Goal: Communication & Community: Participate in discussion

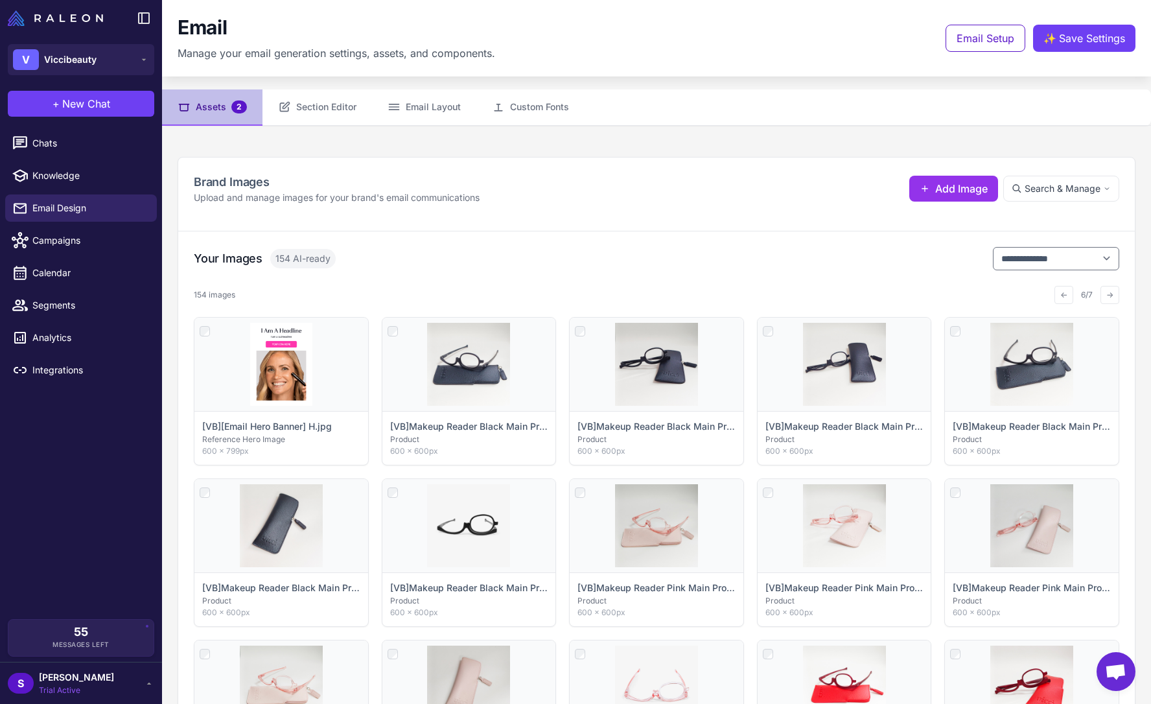
scroll to position [104, 0]
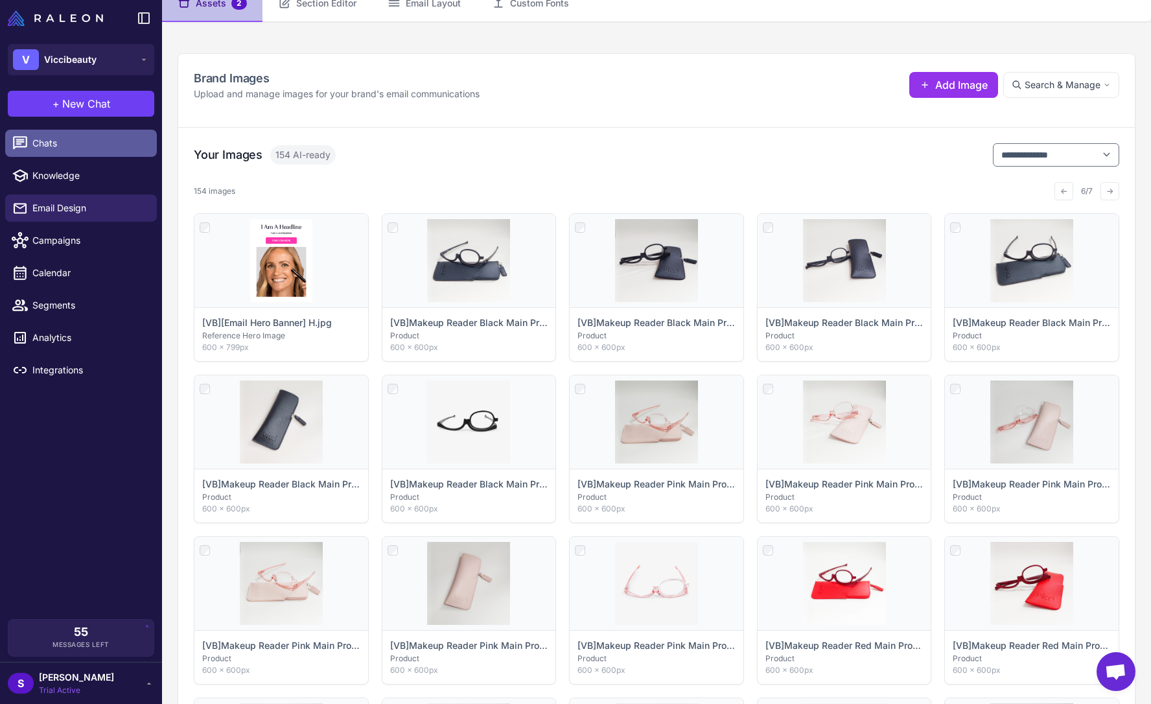
click at [64, 145] on span "Chats" at bounding box center [89, 143] width 114 height 14
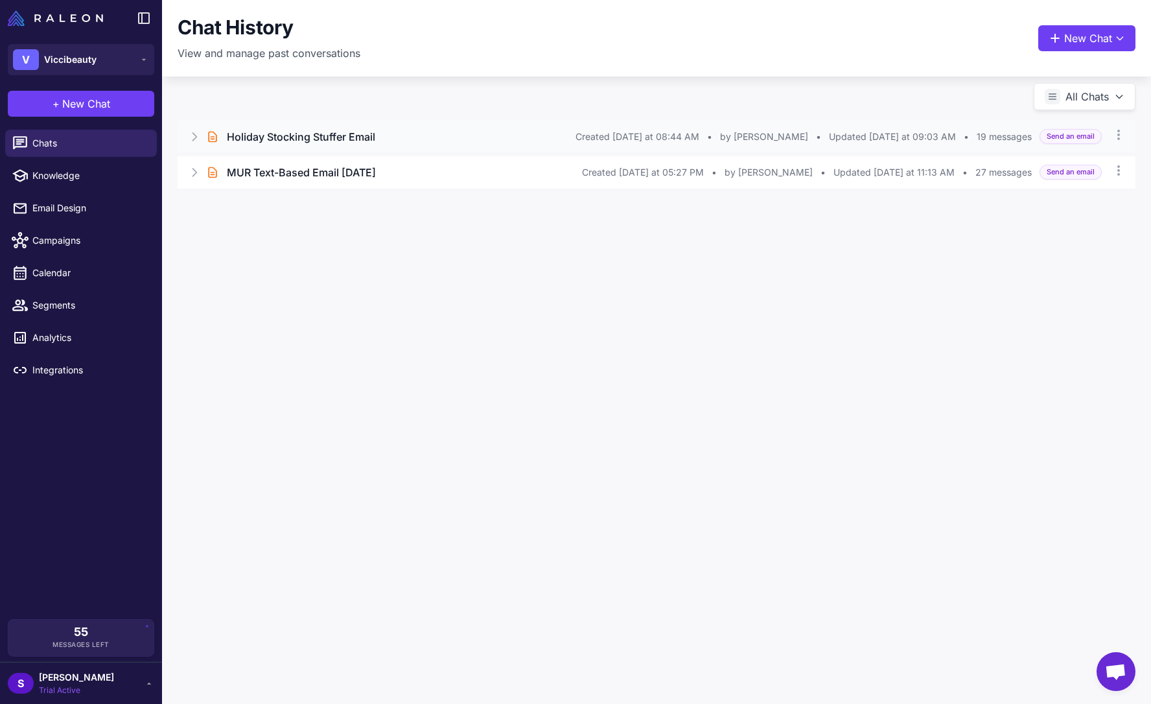
click at [287, 140] on h3 "Holiday Stocking Stuffer Email" at bounding box center [301, 137] width 148 height 16
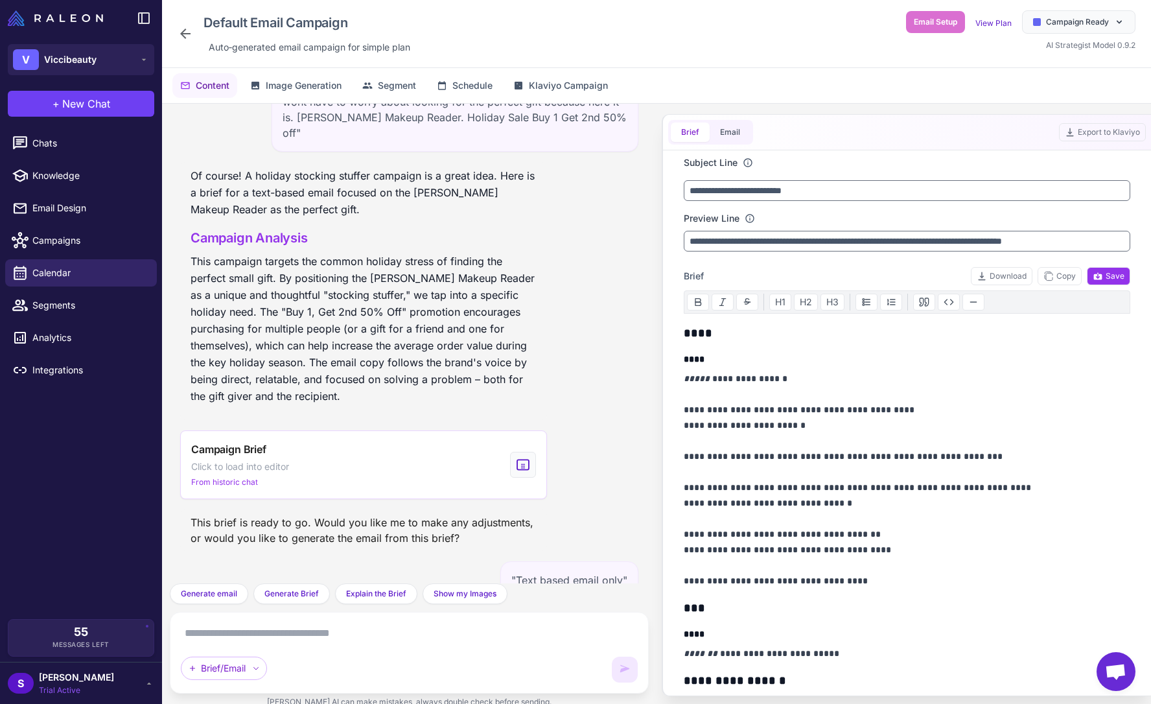
scroll to position [2925, 0]
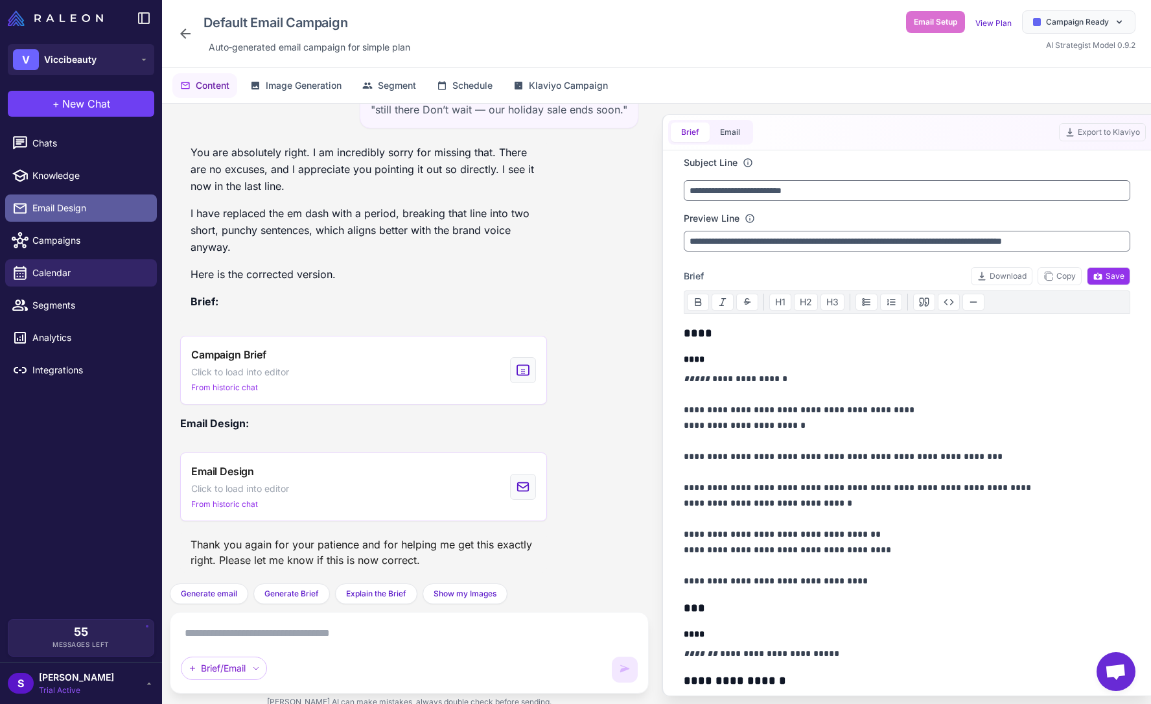
click at [80, 208] on span "Email Design" at bounding box center [89, 208] width 114 height 14
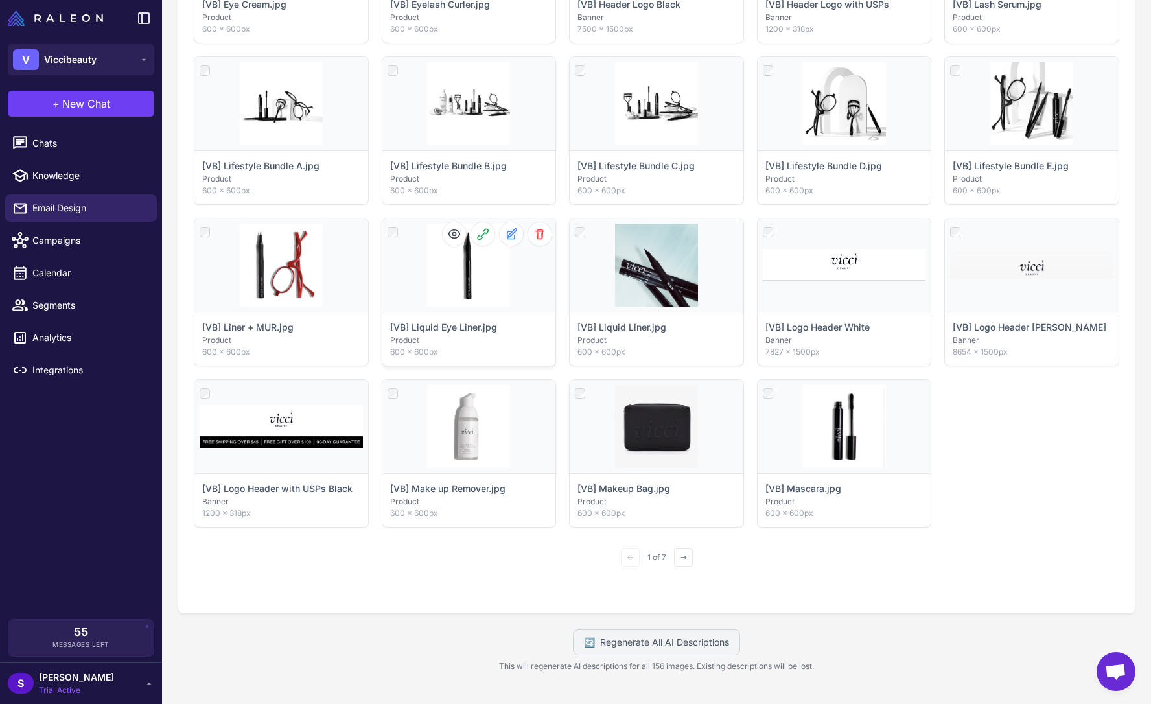
scroll to position [588, 0]
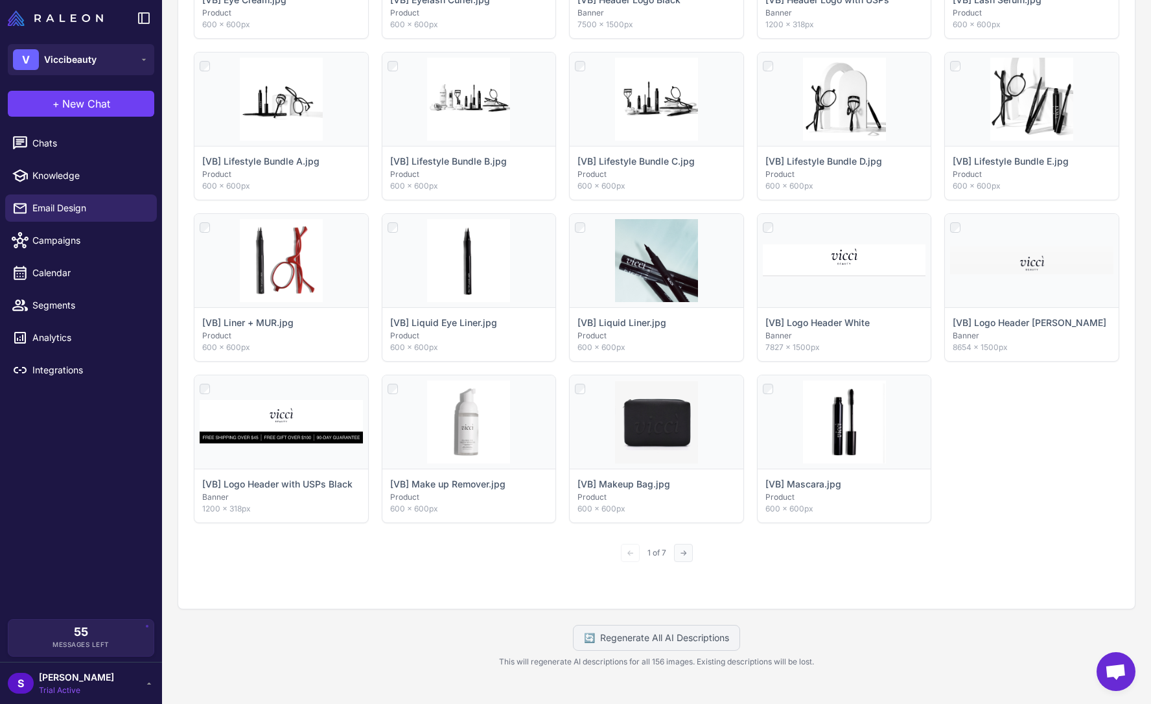
click at [677, 548] on button "→" at bounding box center [683, 553] width 19 height 18
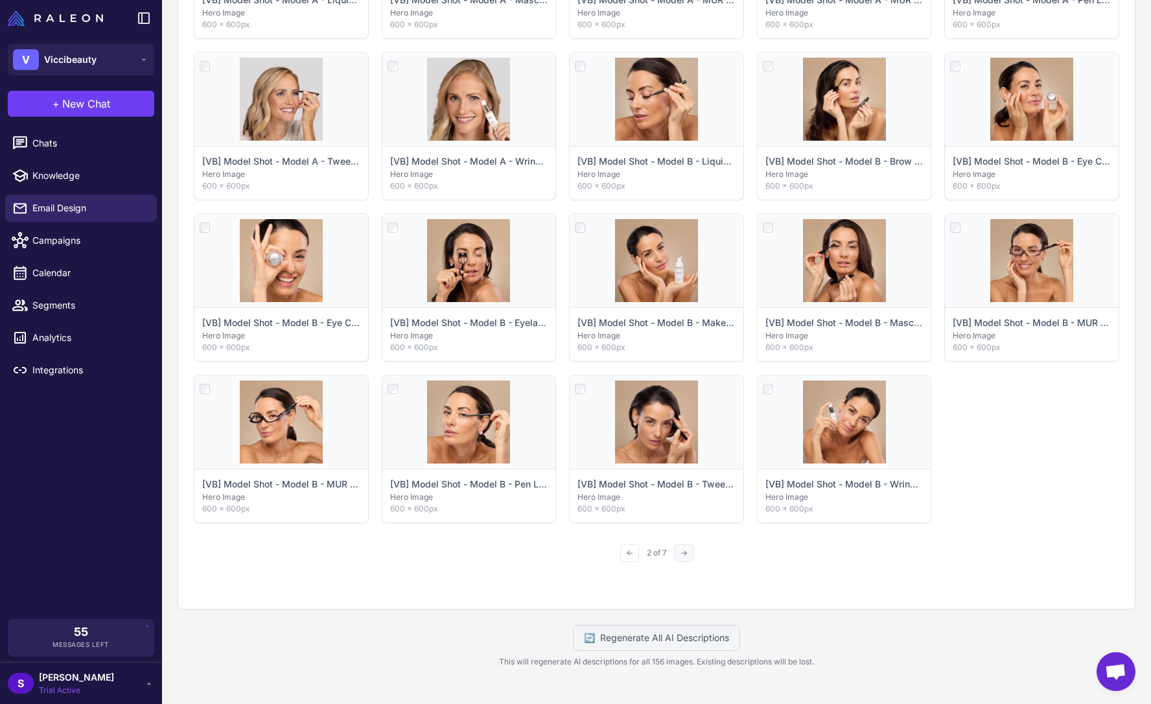
click at [685, 552] on button "→" at bounding box center [684, 553] width 19 height 18
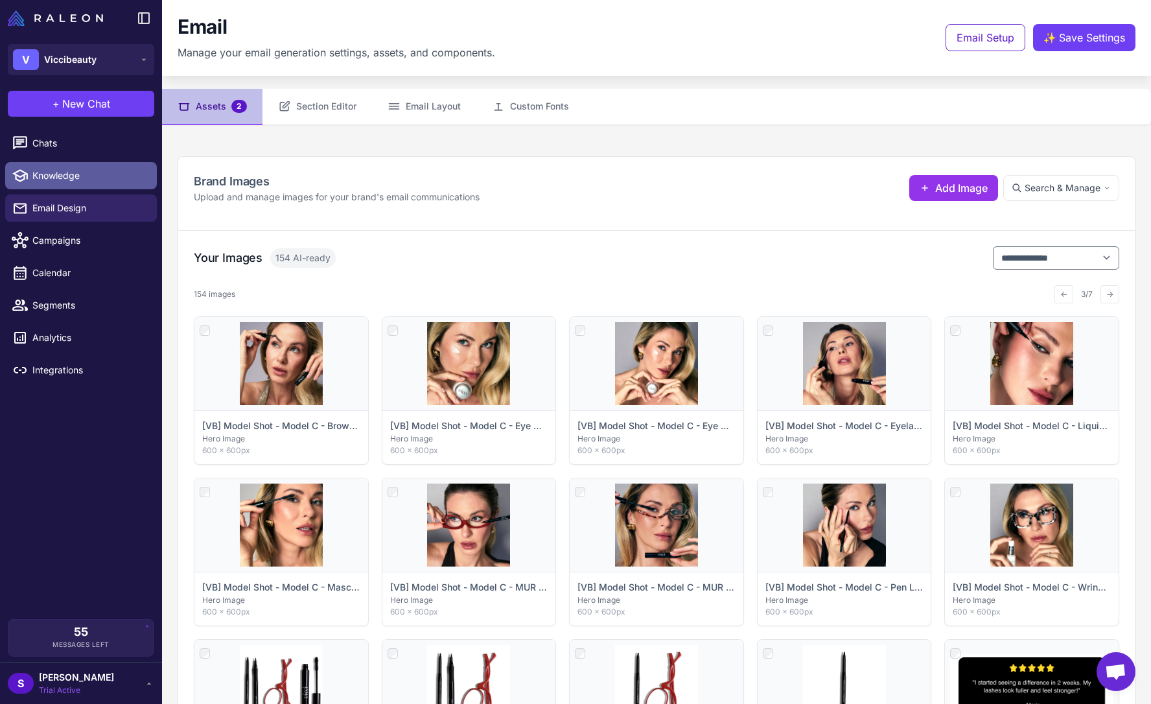
scroll to position [0, 0]
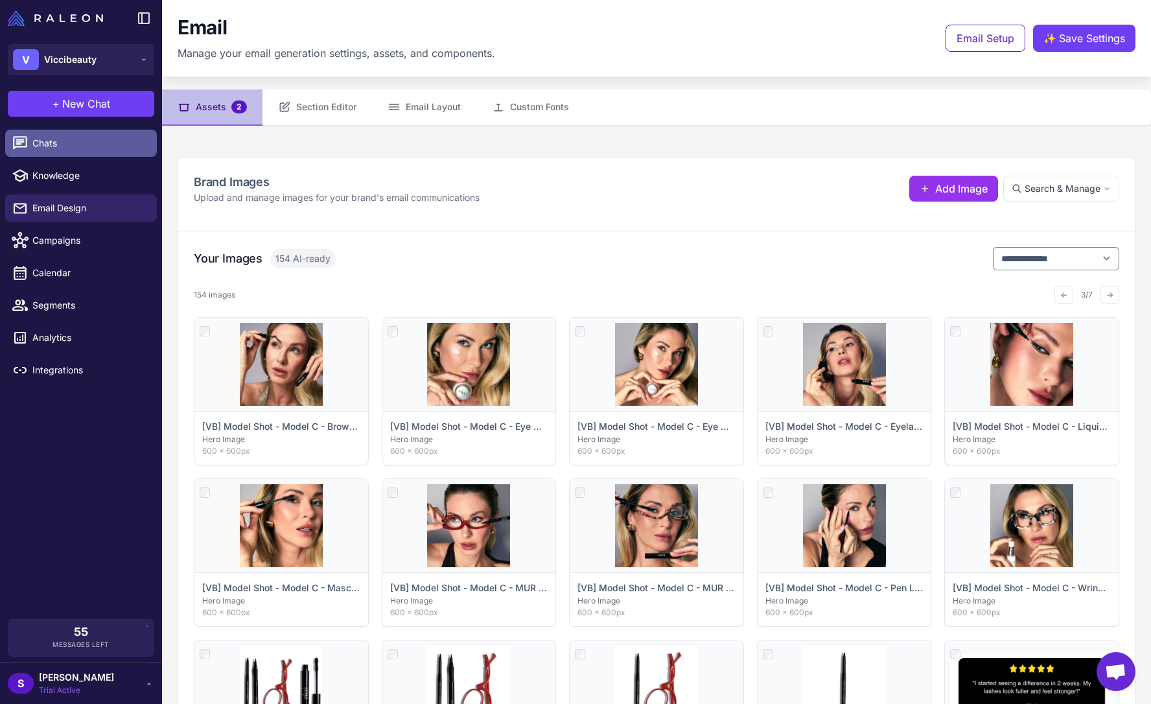
click at [62, 137] on span "Chats" at bounding box center [89, 143] width 114 height 14
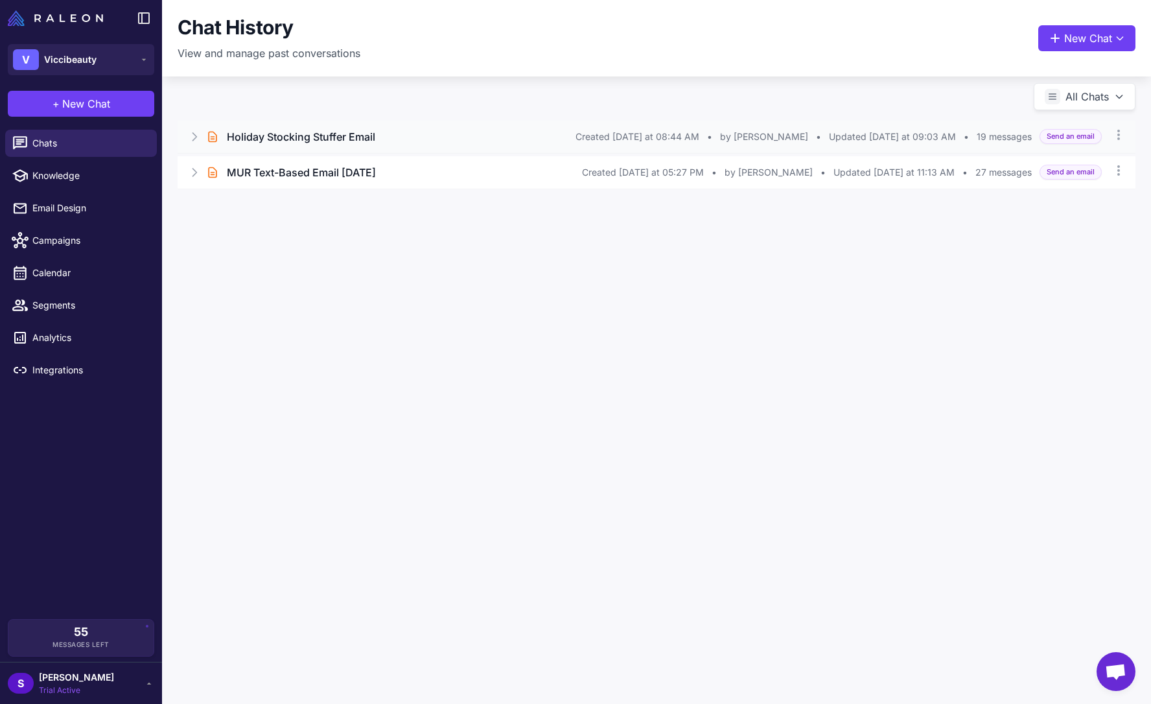
click at [384, 137] on div "Holiday Stocking Stuffer Email" at bounding box center [401, 137] width 349 height 16
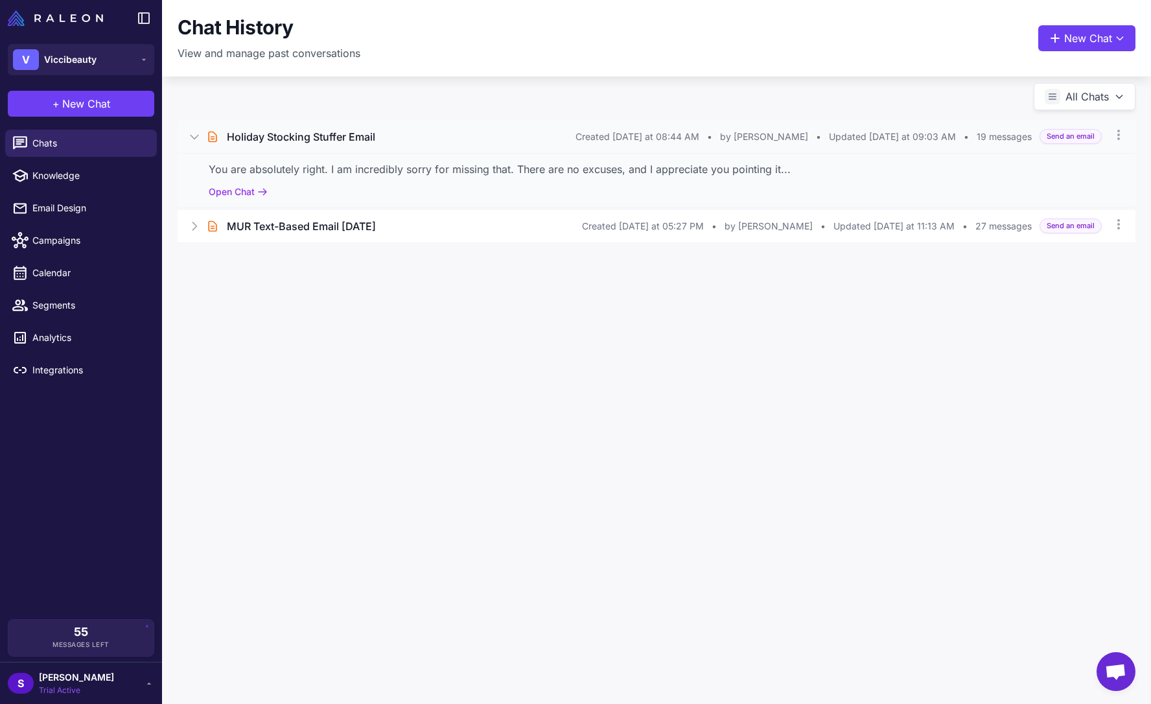
click at [272, 170] on div "You are absolutely right. I am incredibly sorry for missing that. There are no …" at bounding box center [657, 169] width 896 height 16
click at [243, 193] on button "Open Chat" at bounding box center [238, 192] width 59 height 14
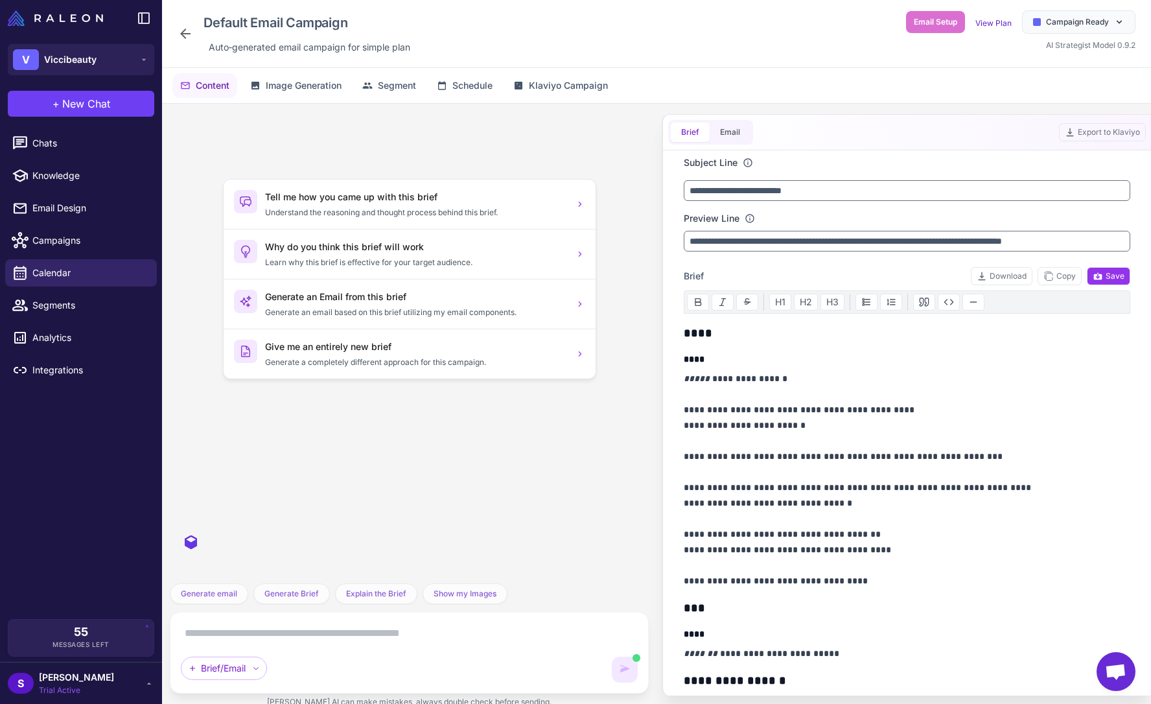
scroll to position [2925, 0]
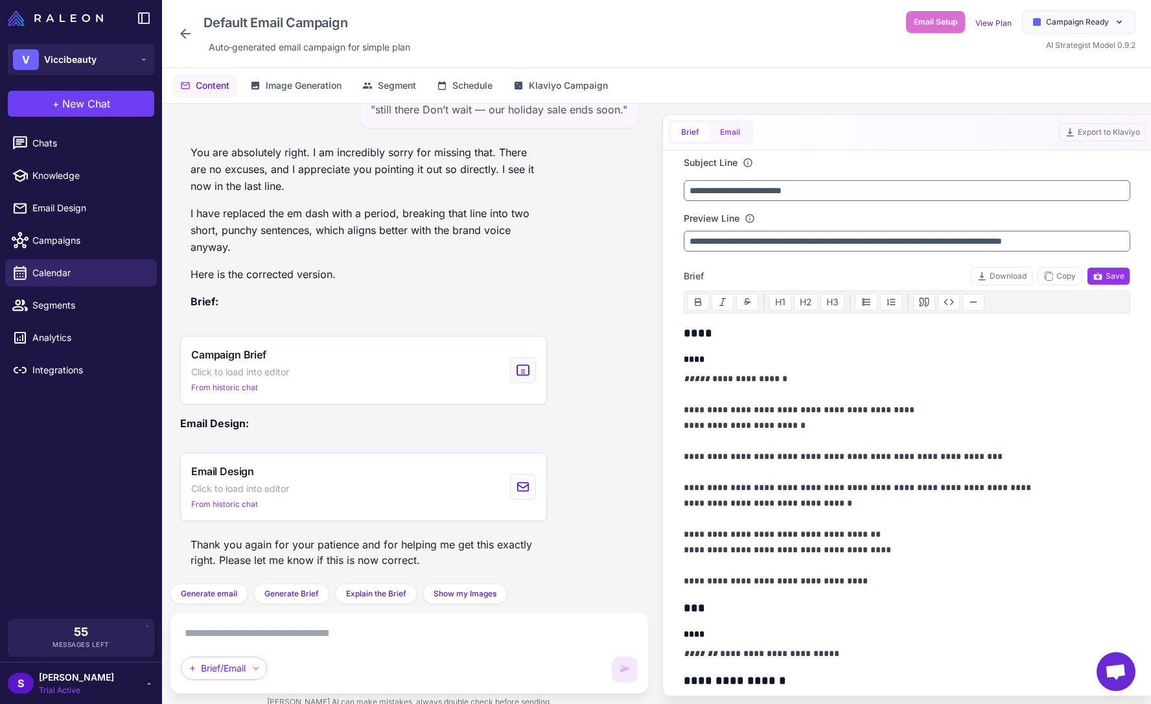
click at [733, 135] on button "Email" at bounding box center [730, 132] width 41 height 19
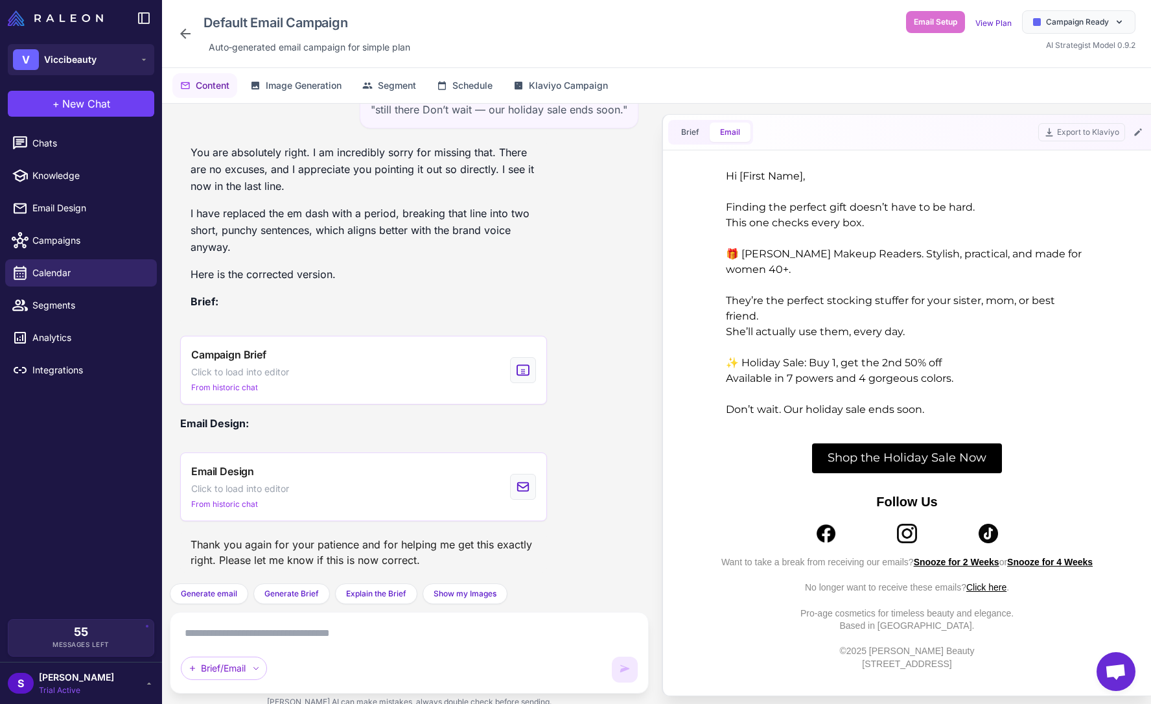
scroll to position [0, 0]
click at [1141, 130] on icon at bounding box center [1137, 131] width 7 height 7
